Goal: Information Seeking & Learning: Check status

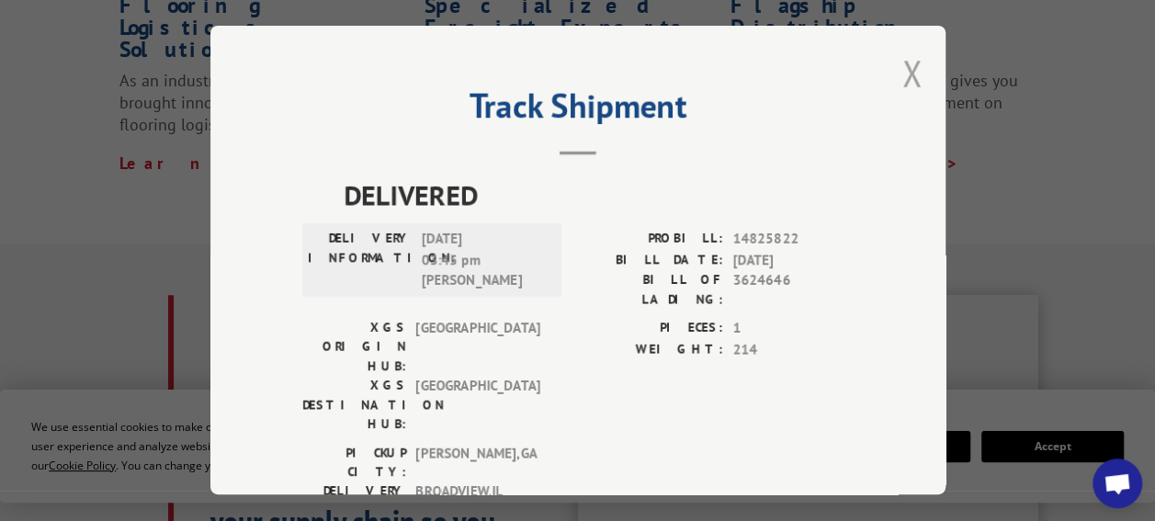
scroll to position [45, 0]
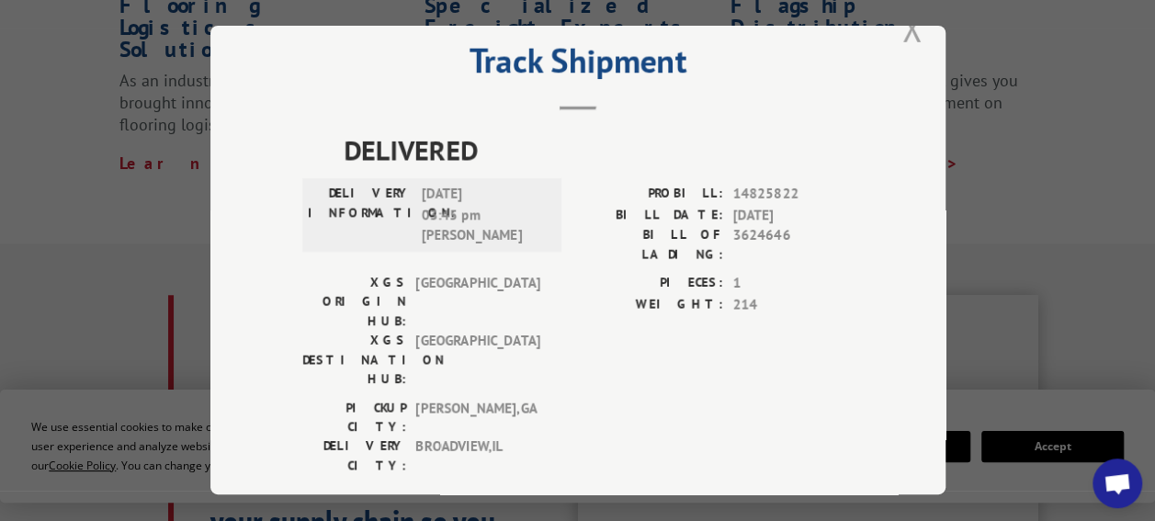
click at [904, 23] on button "Close modal" at bounding box center [912, 28] width 20 height 49
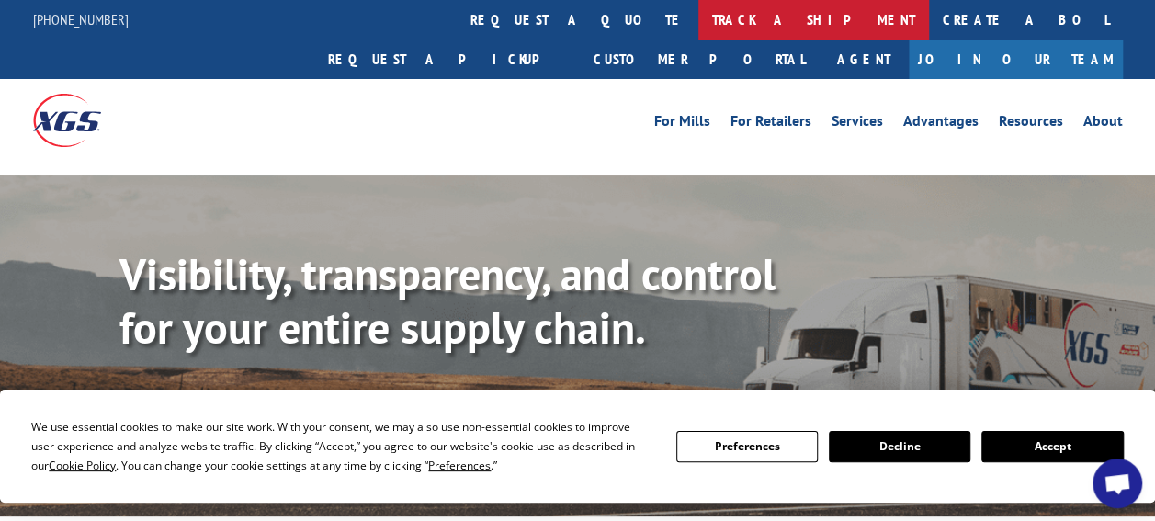
click at [698, 29] on link "track a shipment" at bounding box center [813, 19] width 231 height 39
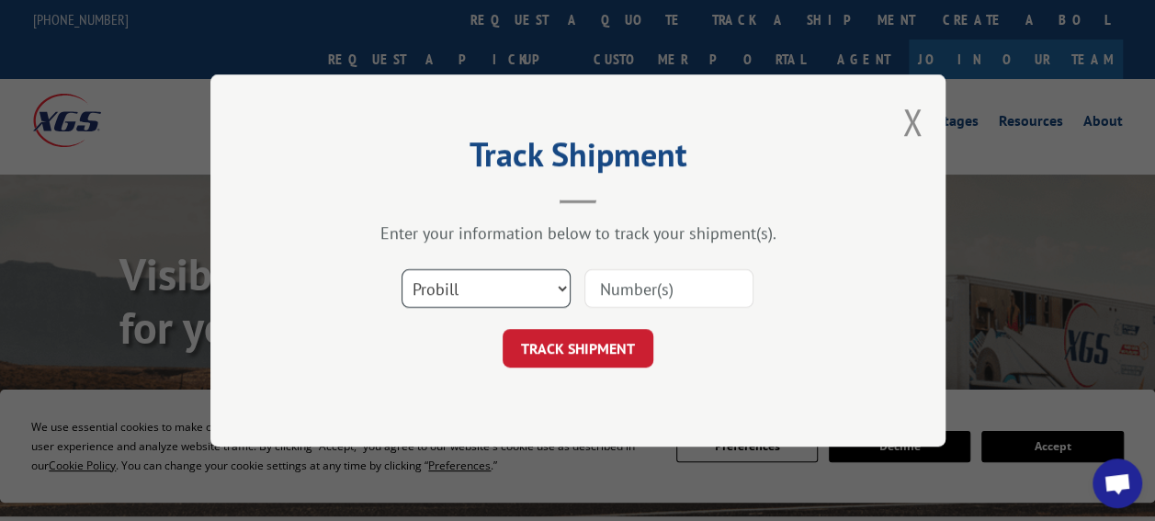
drag, startPoint x: 524, startPoint y: 294, endPoint x: 518, endPoint y: 304, distance: 11.5
click at [525, 293] on select "Select category... Probill BOL PO" at bounding box center [485, 288] width 169 height 39
select select "po"
click at [401, 269] on select "Select category... Probill BOL PO" at bounding box center [485, 288] width 169 height 39
click at [641, 296] on input at bounding box center [668, 288] width 169 height 39
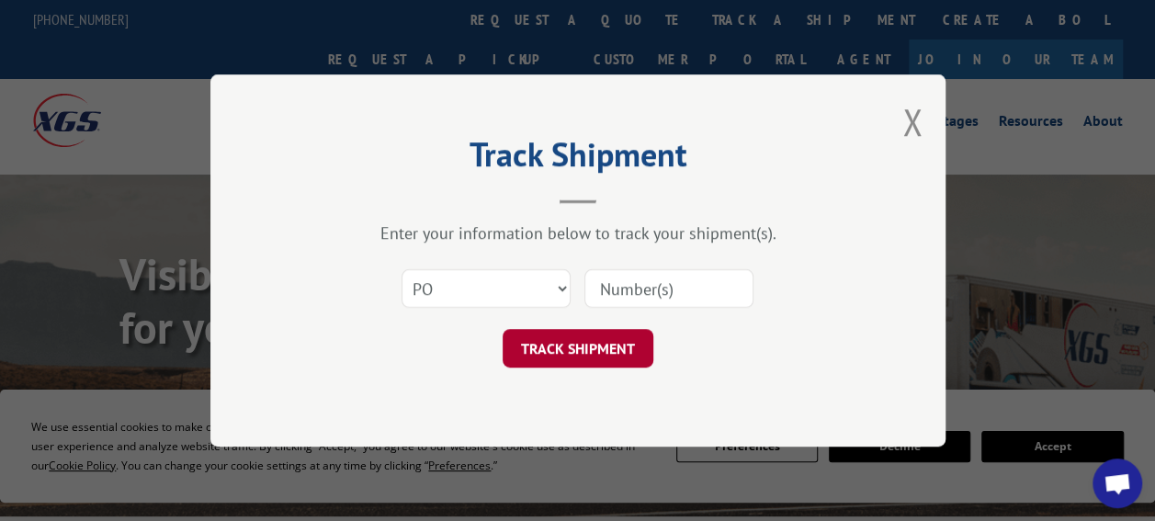
paste input "18511829"
type input "18511829"
click at [592, 374] on div "Track Shipment Enter your information below to track your shipment(s). Select c…" at bounding box center [577, 260] width 735 height 372
click at [593, 356] on button "TRACK SHIPMENT" at bounding box center [577, 348] width 151 height 39
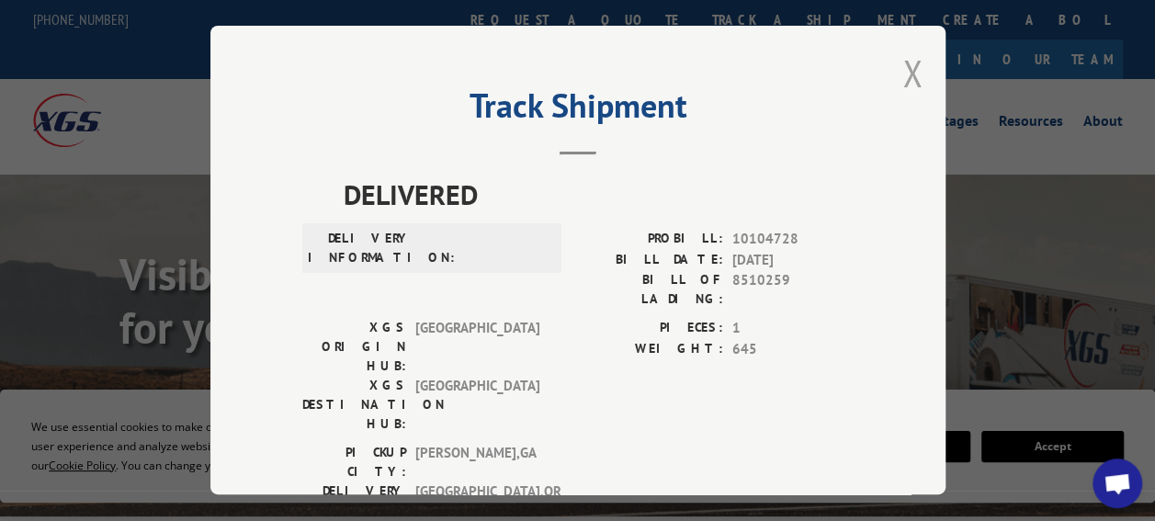
click at [909, 68] on button "Close modal" at bounding box center [912, 73] width 20 height 49
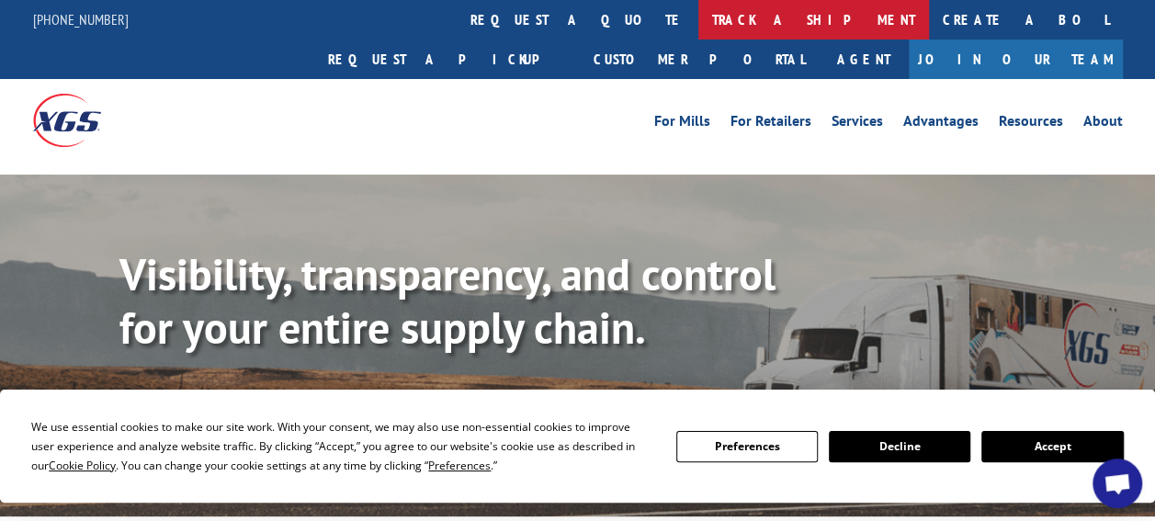
click at [698, 15] on link "track a shipment" at bounding box center [813, 19] width 231 height 39
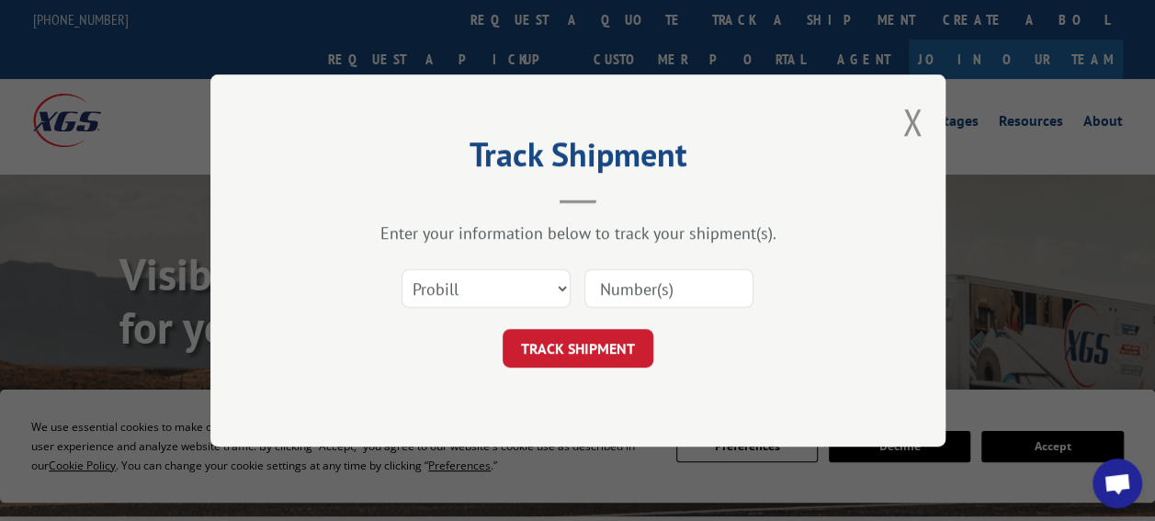
drag, startPoint x: 434, startPoint y: 306, endPoint x: 425, endPoint y: 323, distance: 19.7
click at [435, 306] on div "Select category... Probill BOL PO" at bounding box center [485, 288] width 167 height 42
drag, startPoint x: 457, startPoint y: 270, endPoint x: 449, endPoint y: 288, distance: 19.3
click at [457, 270] on select "Select category... Probill BOL PO" at bounding box center [485, 288] width 169 height 39
click at [452, 288] on select "Select category... Probill BOL PO" at bounding box center [485, 288] width 169 height 39
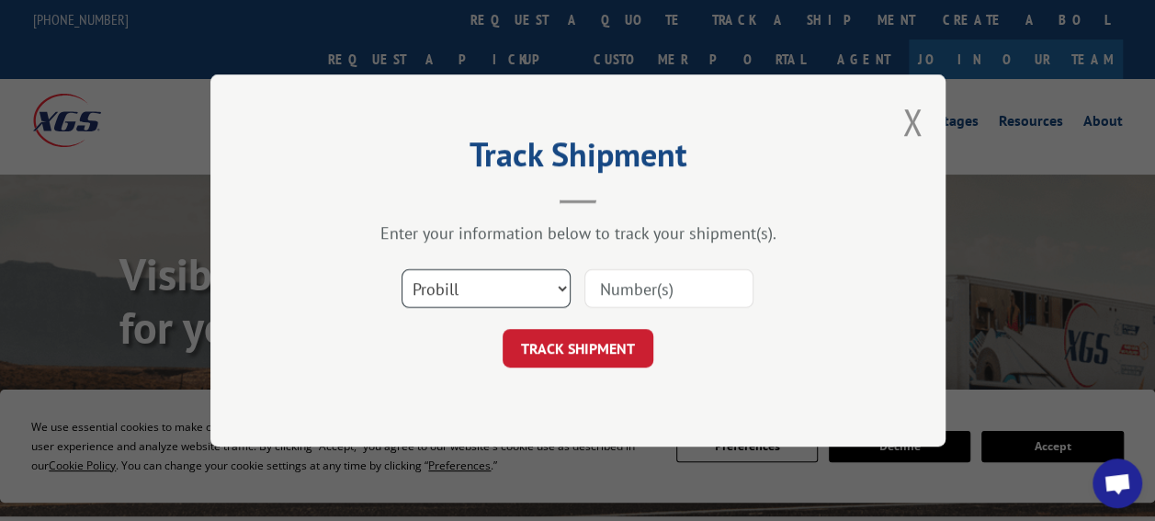
drag, startPoint x: 452, startPoint y: 285, endPoint x: 448, endPoint y: 434, distance: 148.8
click at [452, 285] on select "Select category... Probill BOL PO" at bounding box center [485, 288] width 169 height 39
select select "po"
click at [401, 269] on select "Select category... Probill BOL PO" at bounding box center [485, 288] width 169 height 39
click at [643, 287] on input at bounding box center [668, 288] width 169 height 39
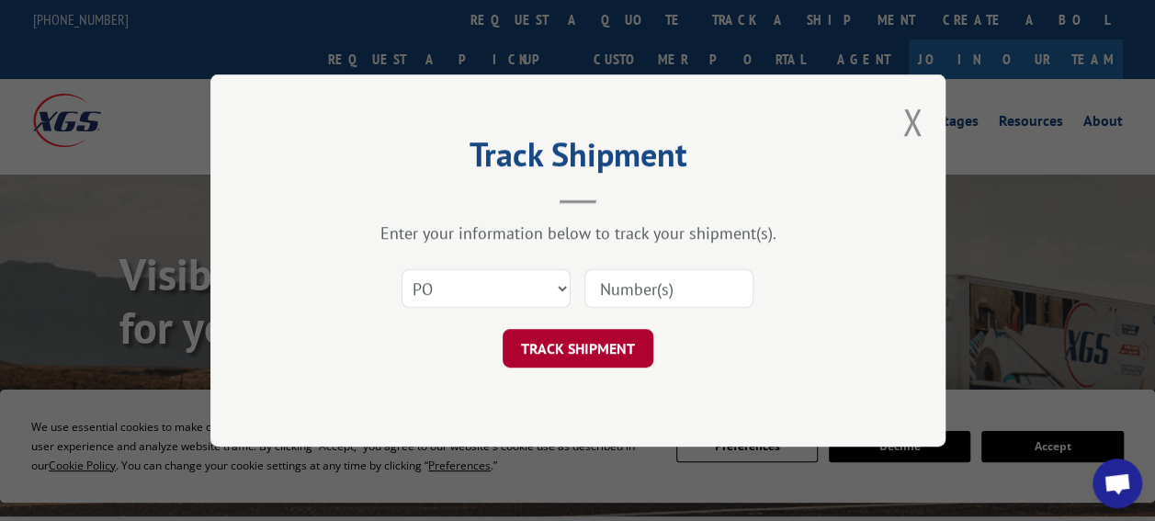
paste input "18511815"
type input "18511815"
click at [614, 333] on button "TRACK SHIPMENT" at bounding box center [577, 348] width 151 height 39
